Goal: Navigation & Orientation: Find specific page/section

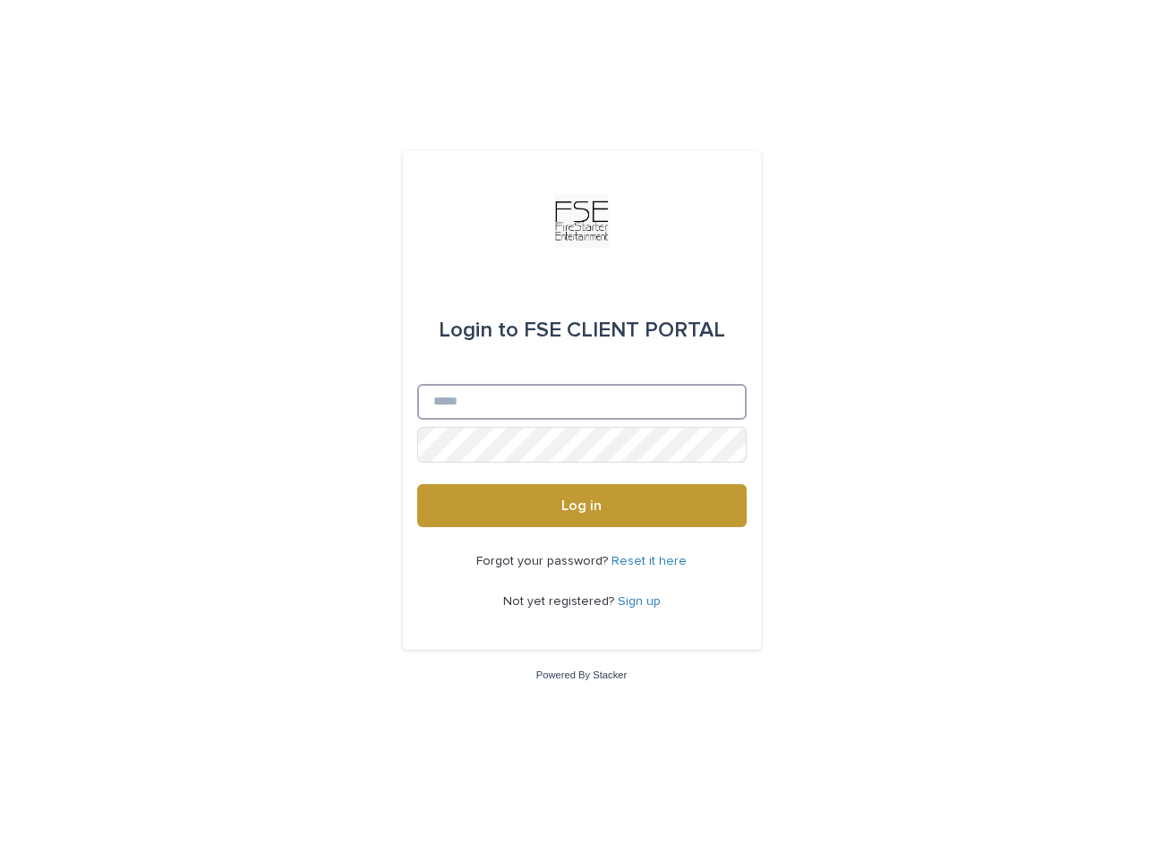
type input "**********"
click at [581, 507] on button "Log in" at bounding box center [581, 505] width 329 height 43
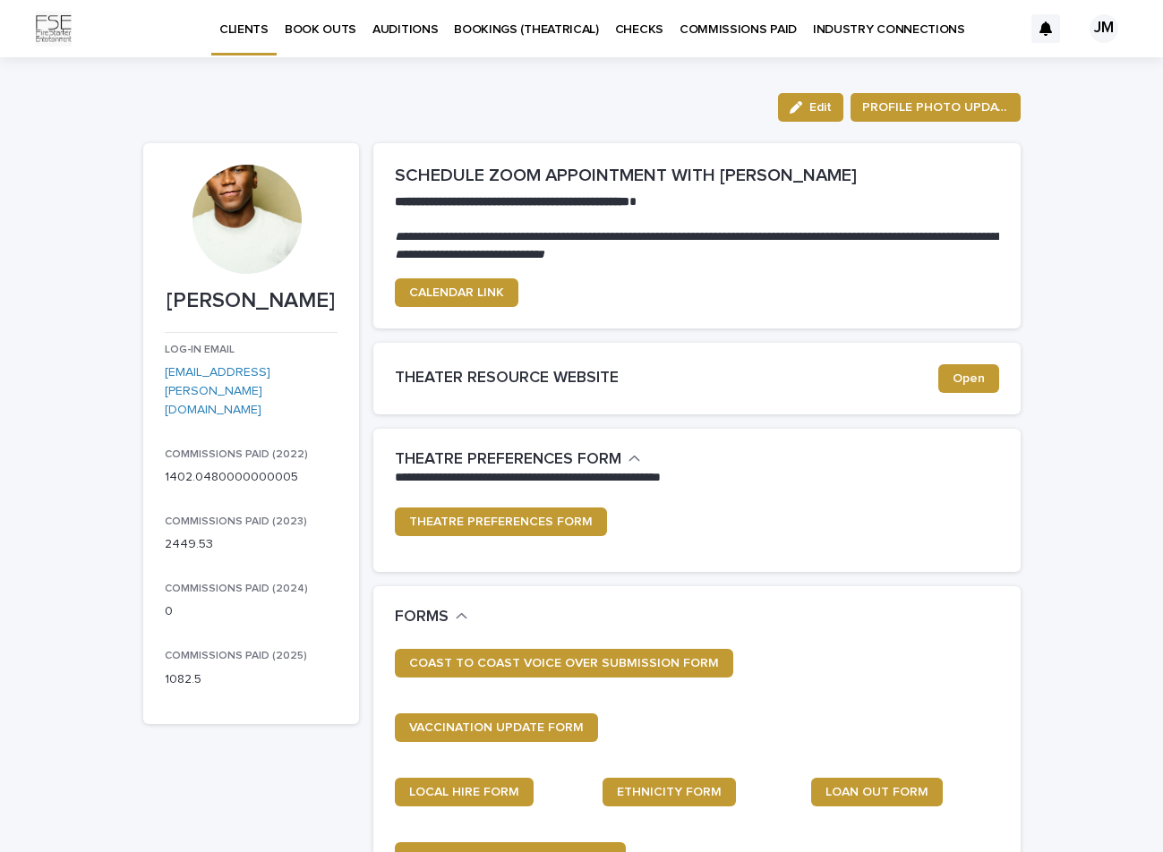
click at [749, 30] on p "COMMISSIONS PAID" at bounding box center [737, 19] width 117 height 38
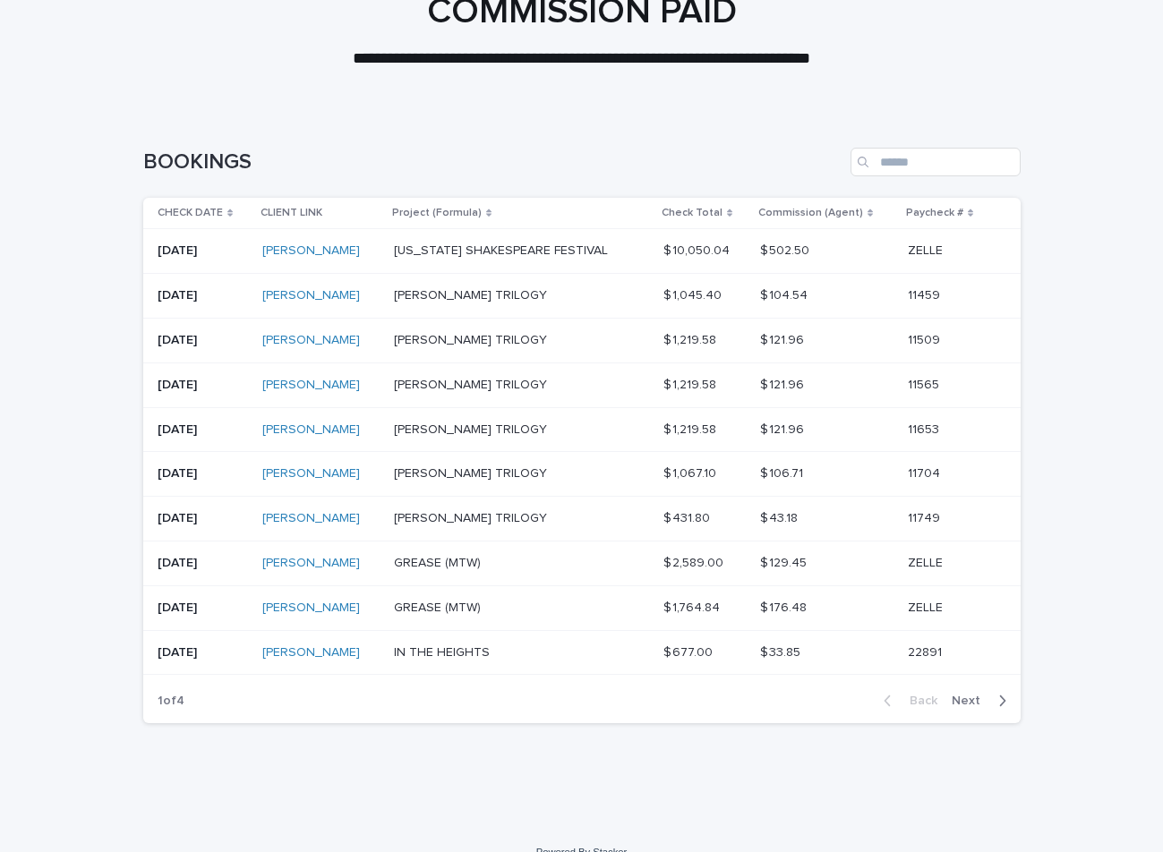
scroll to position [126, 0]
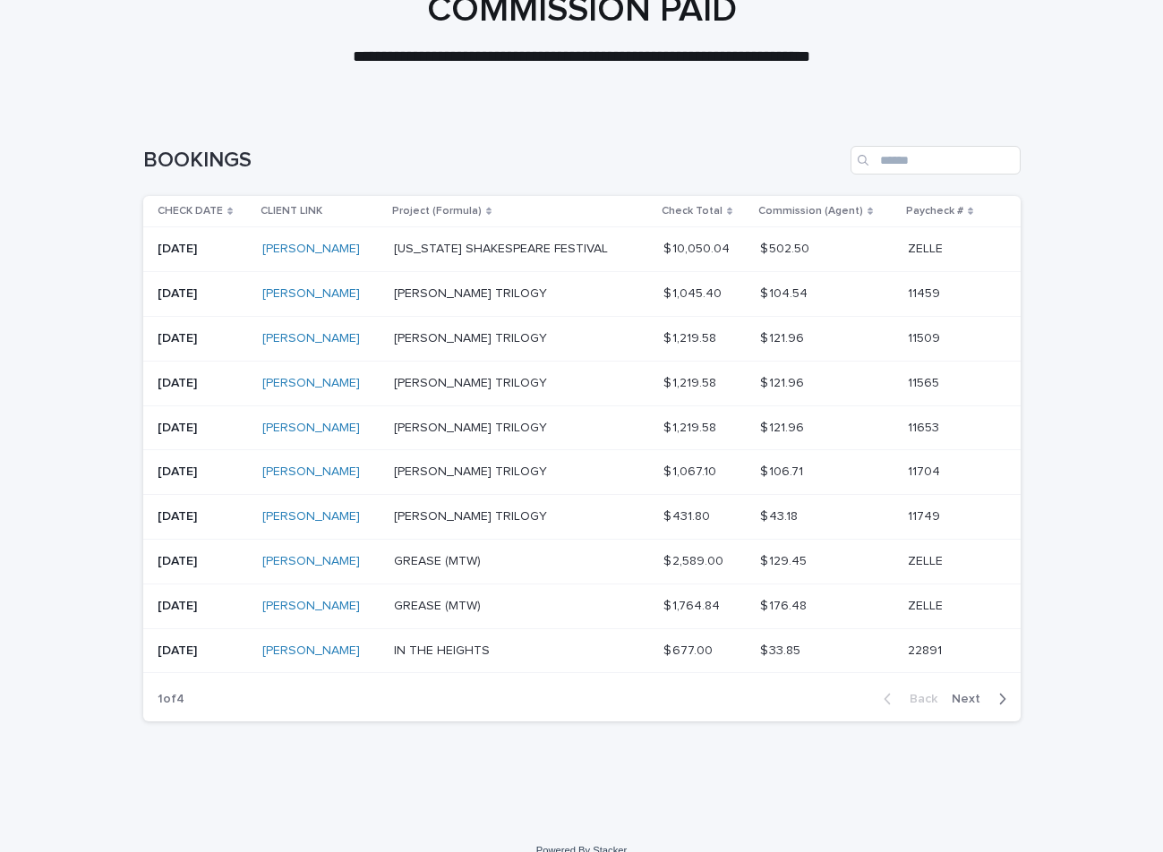
click at [998, 696] on icon "button" at bounding box center [1002, 699] width 8 height 16
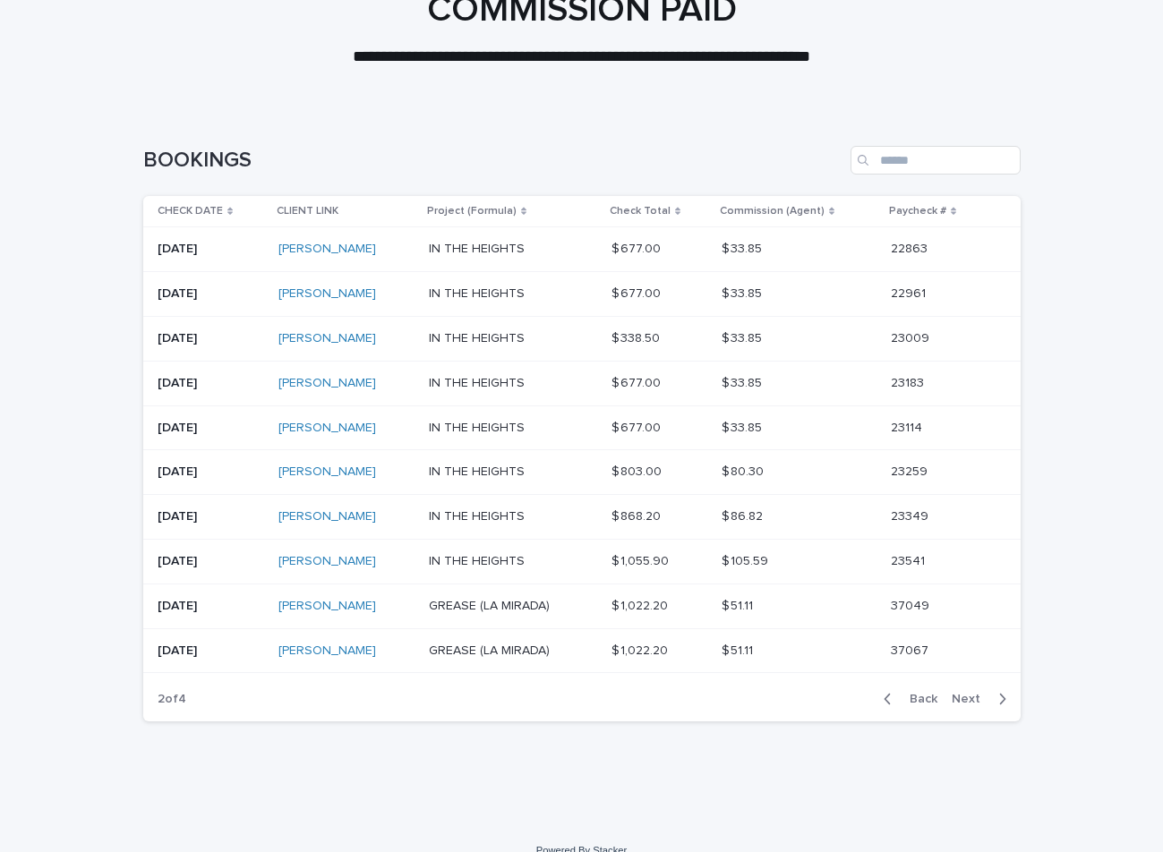
click at [998, 696] on icon "button" at bounding box center [1002, 699] width 8 height 16
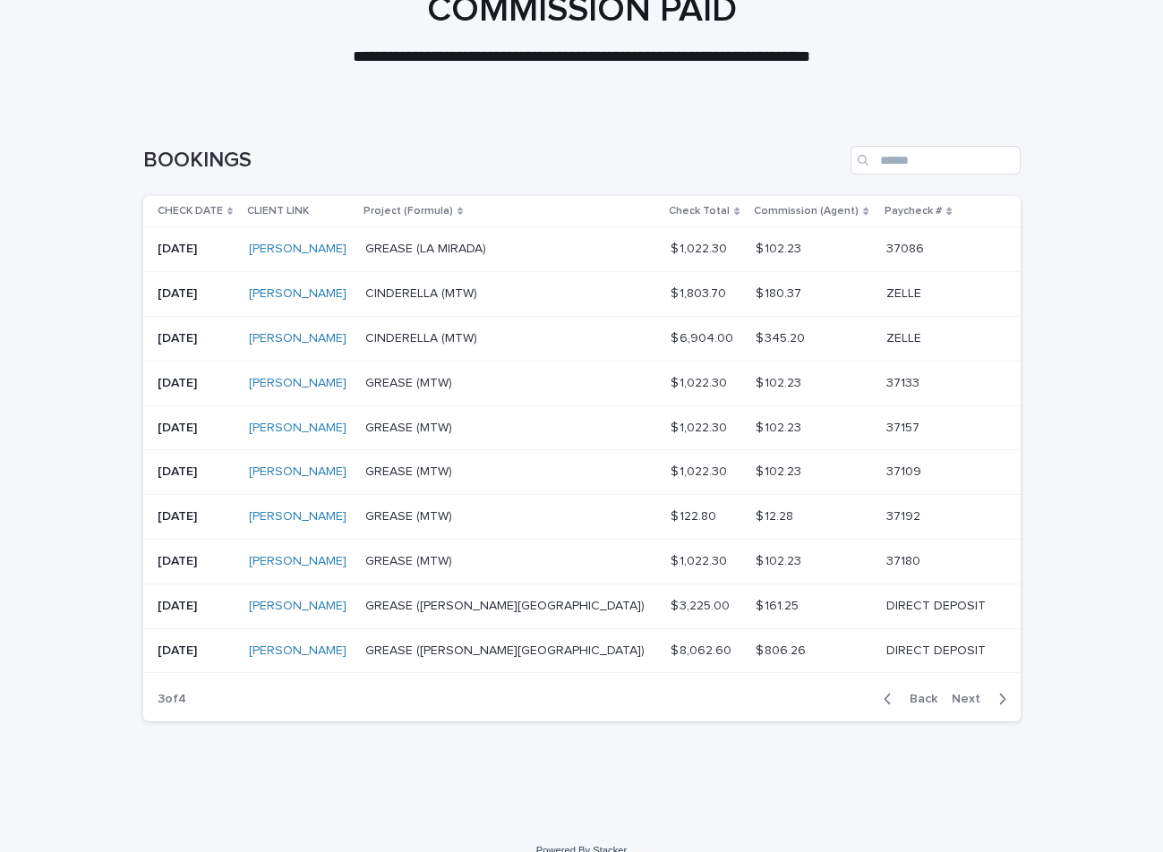
click at [992, 696] on div "button" at bounding box center [998, 699] width 15 height 16
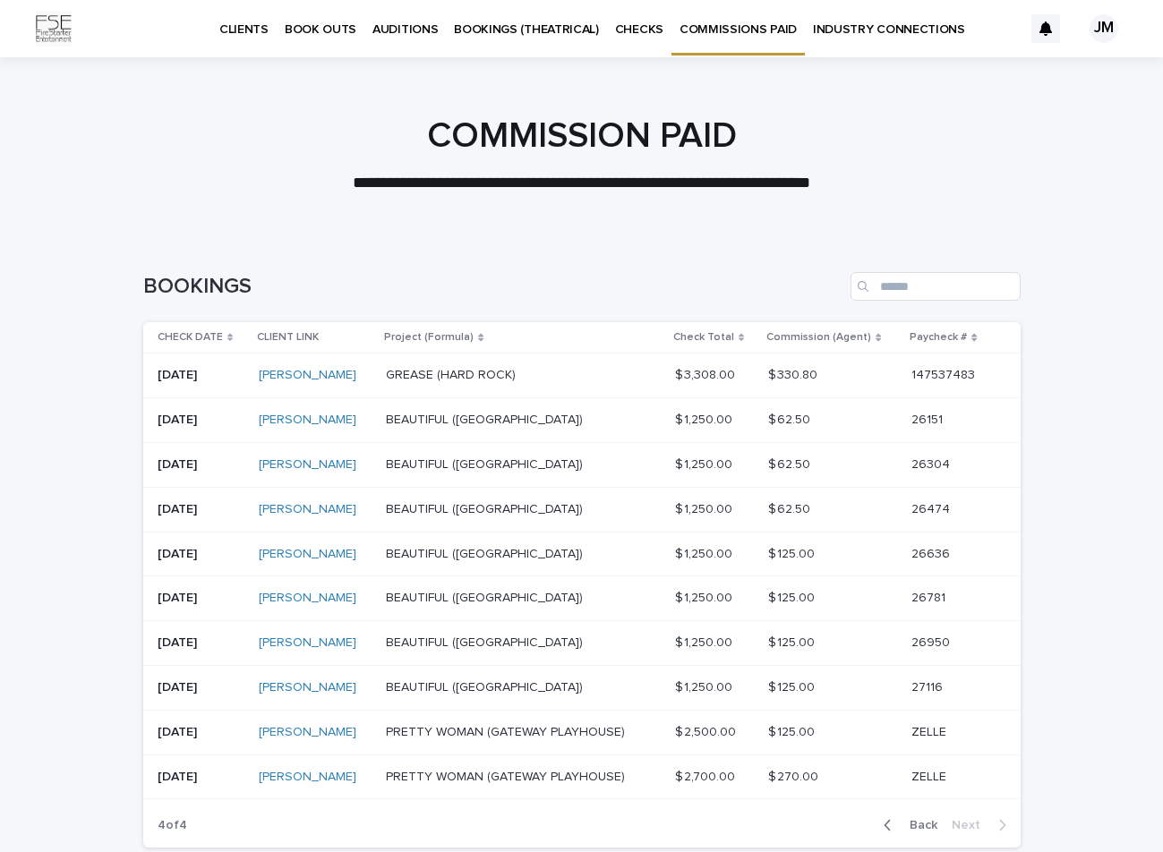
click at [265, 36] on p "CLIENTS" at bounding box center [243, 19] width 49 height 38
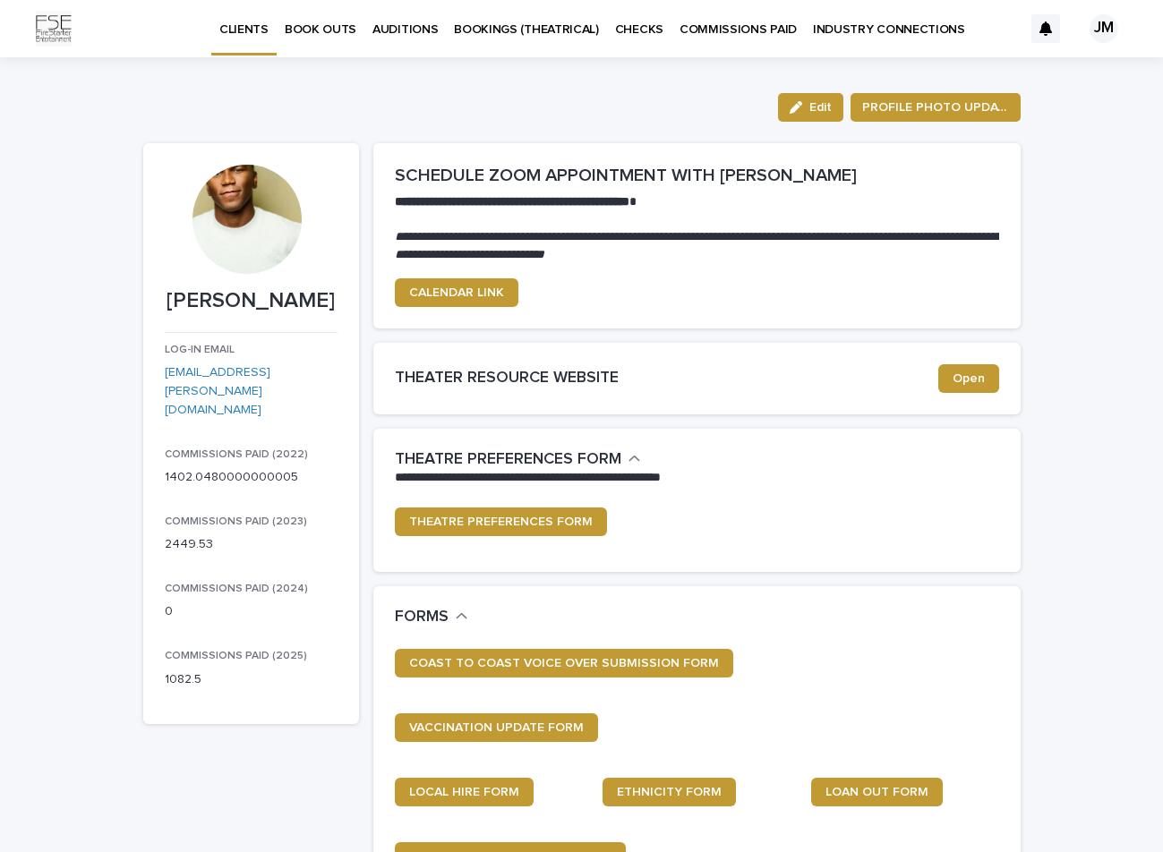
click at [332, 38] on link "BOOK OUTS" at bounding box center [321, 27] width 88 height 55
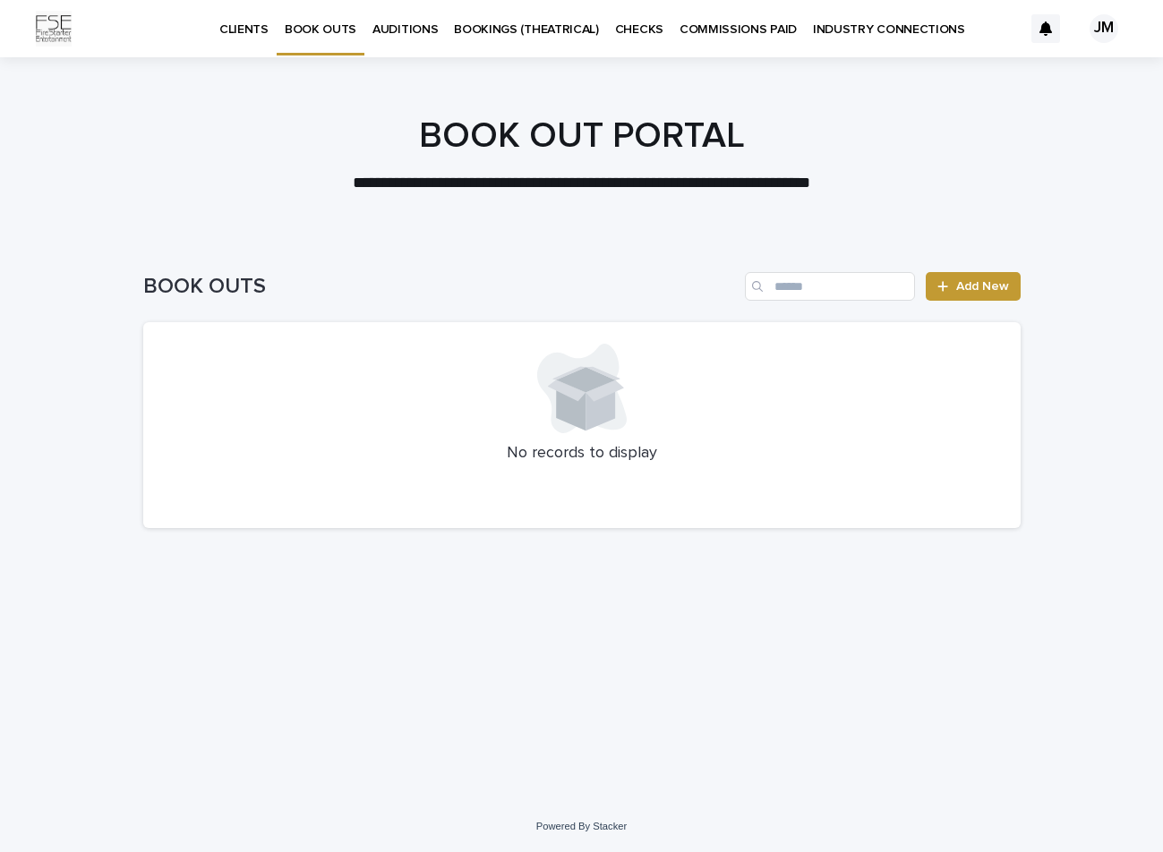
click at [1109, 36] on div "JM" at bounding box center [1103, 28] width 29 height 29
click at [1034, 34] on div at bounding box center [581, 28] width 1163 height 57
click at [1044, 30] on icon at bounding box center [1045, 28] width 13 height 14
click at [67, 35] on img at bounding box center [54, 29] width 36 height 36
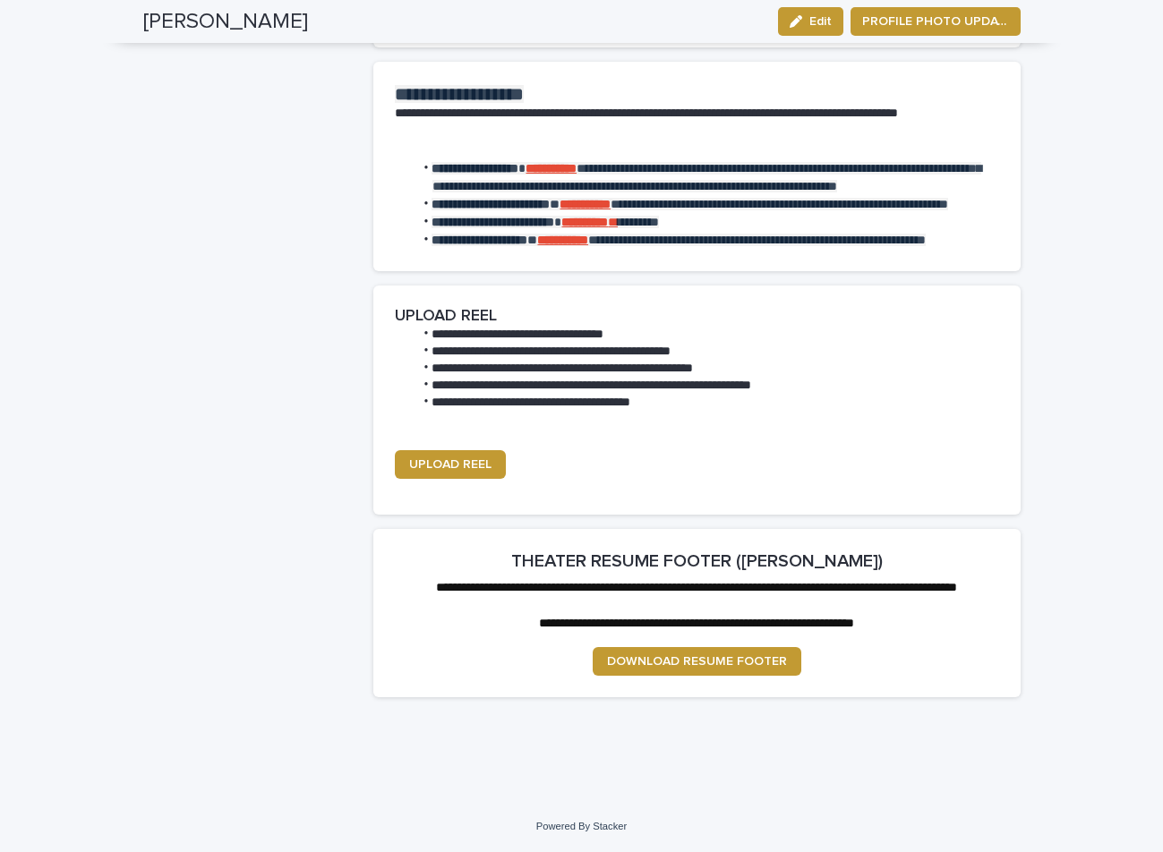
scroll to position [2355, 0]
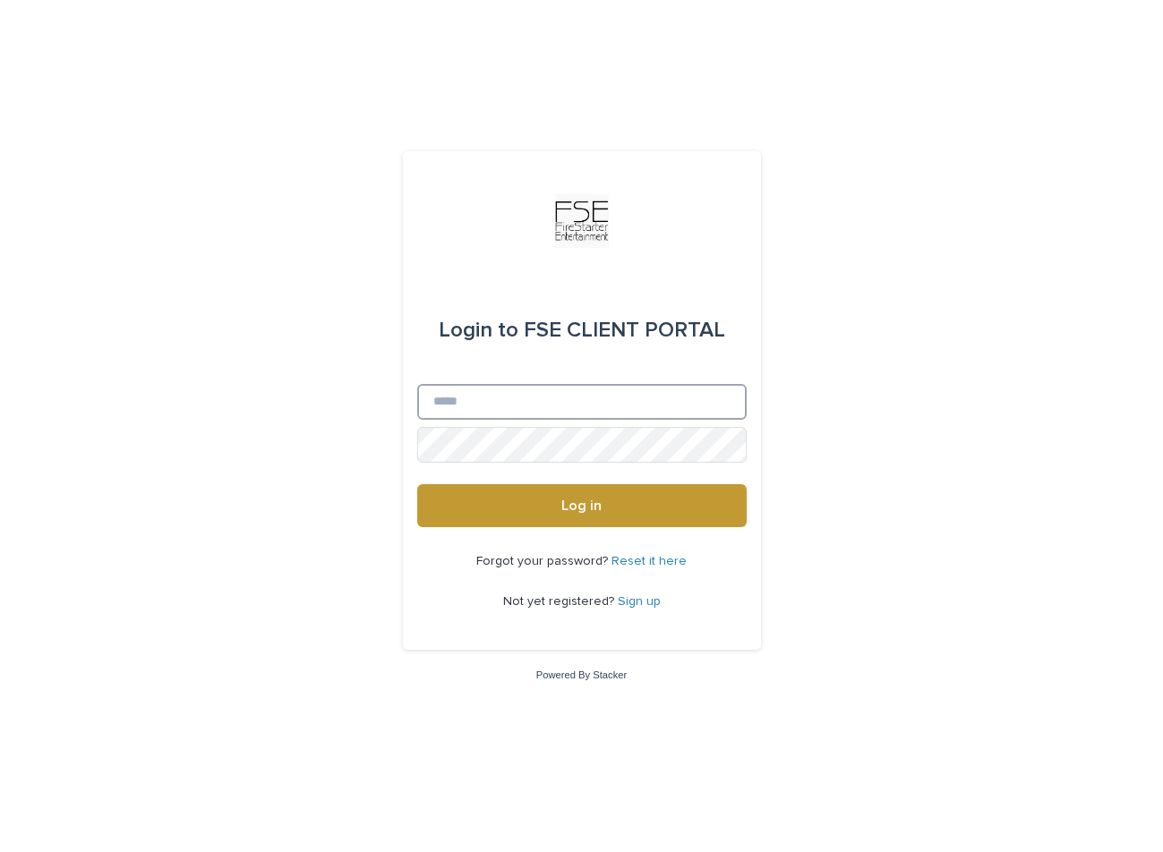
type input "**********"
click at [581, 507] on button "Log in" at bounding box center [581, 505] width 329 height 43
